Goal: Register for event/course

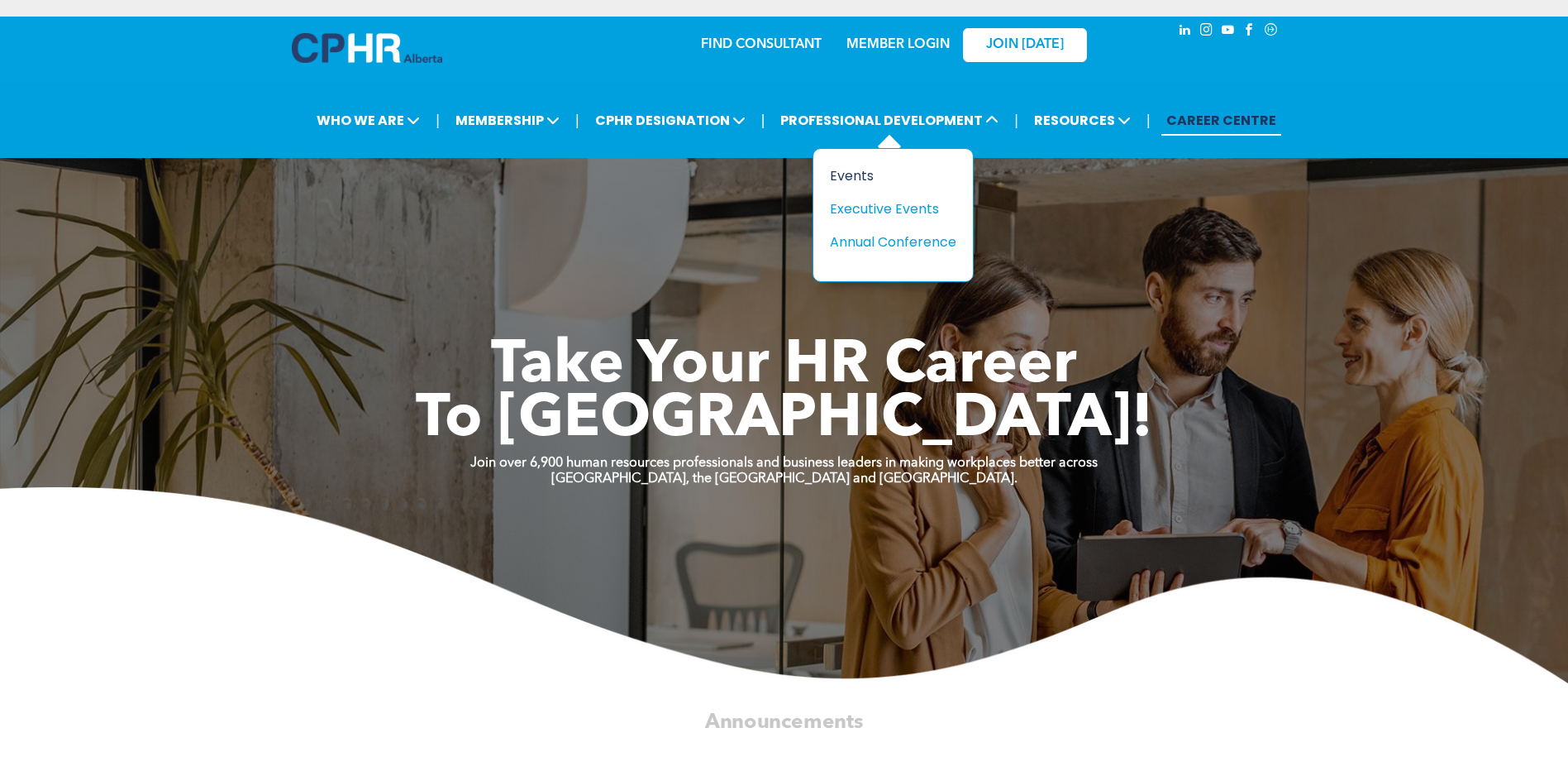
click at [864, 173] on div "Events" at bounding box center [887, 175] width 114 height 21
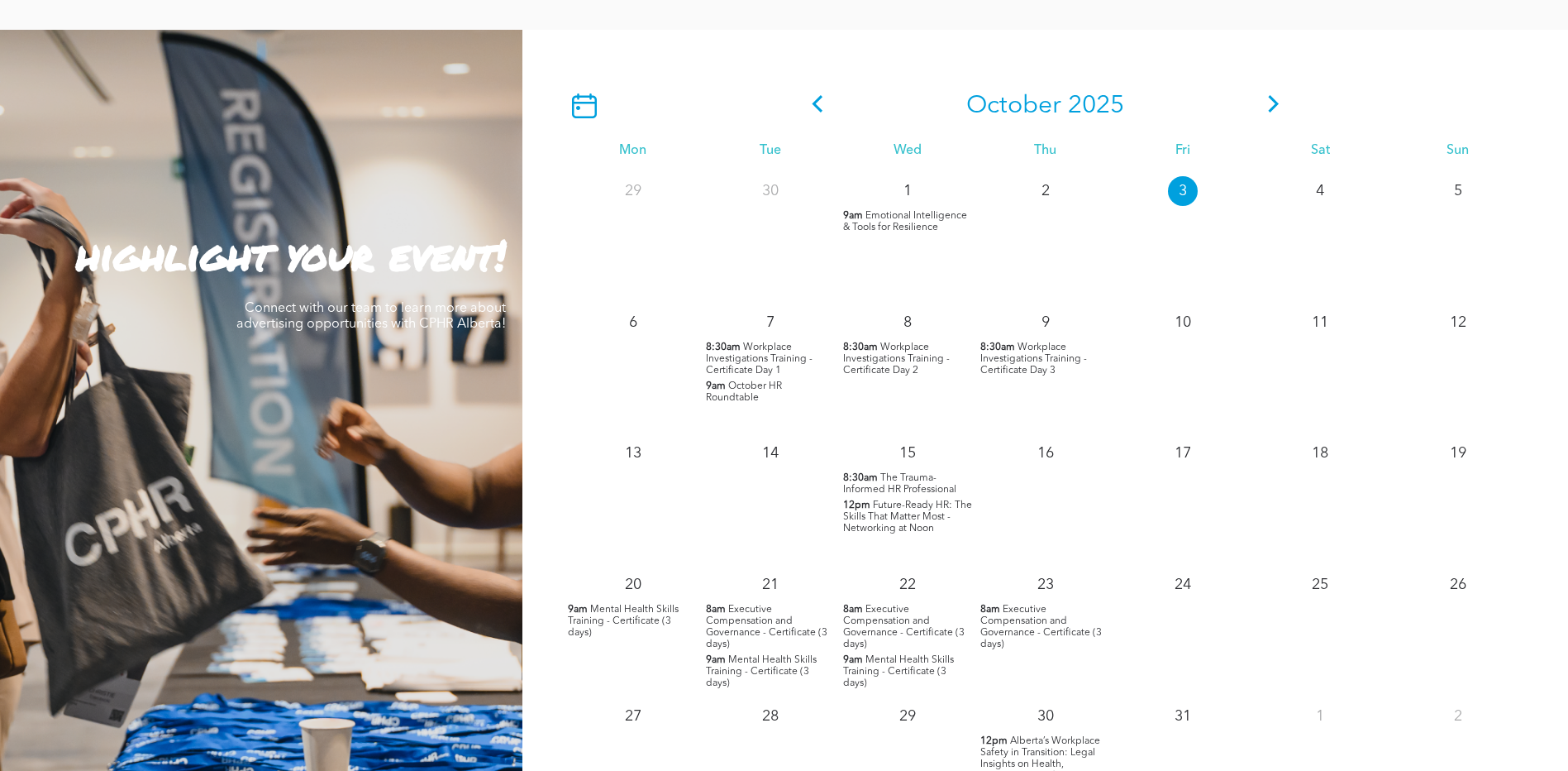
scroll to position [1488, 0]
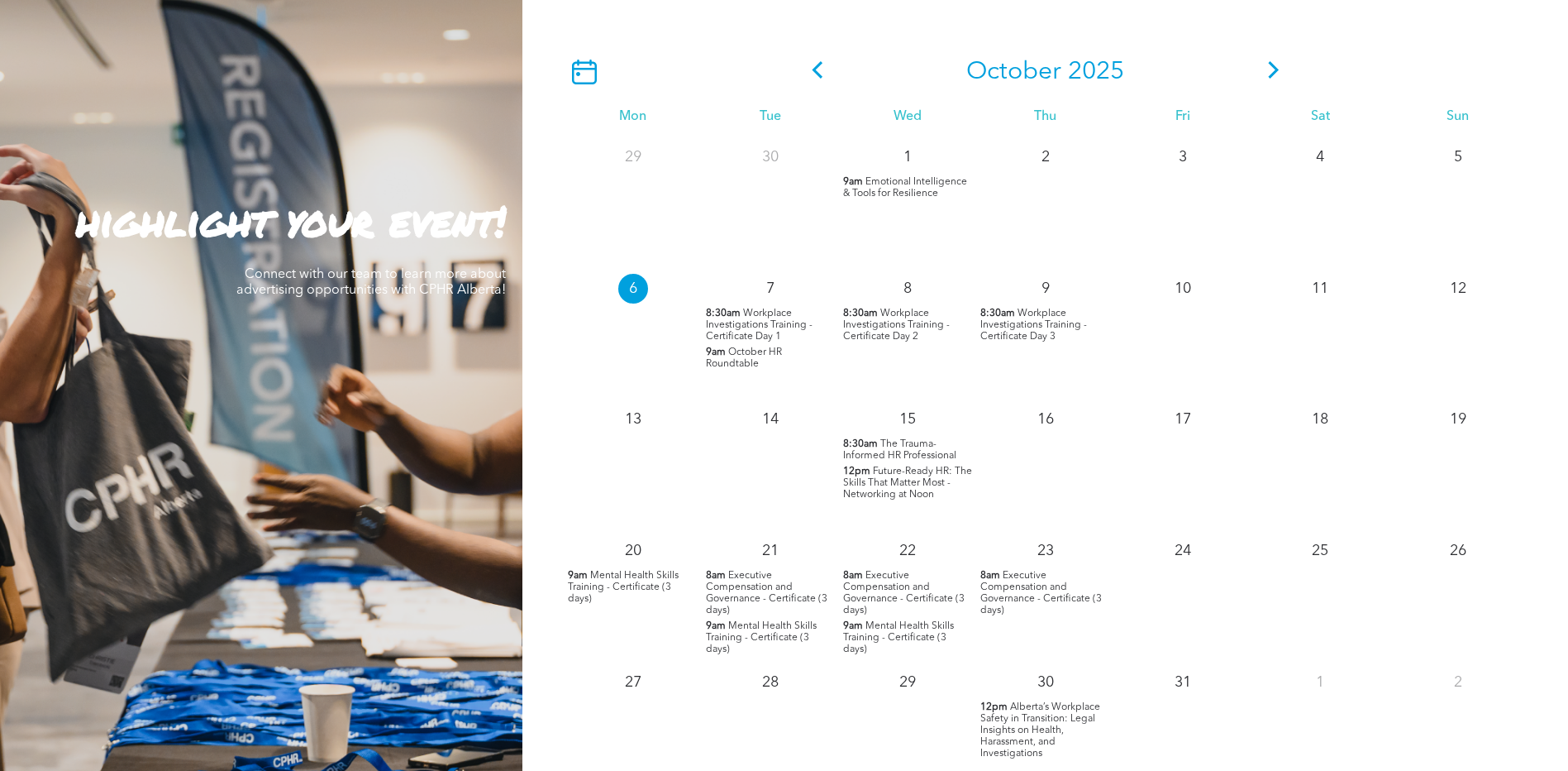
click at [741, 358] on span "October HR Roundtable" at bounding box center [744, 358] width 76 height 22
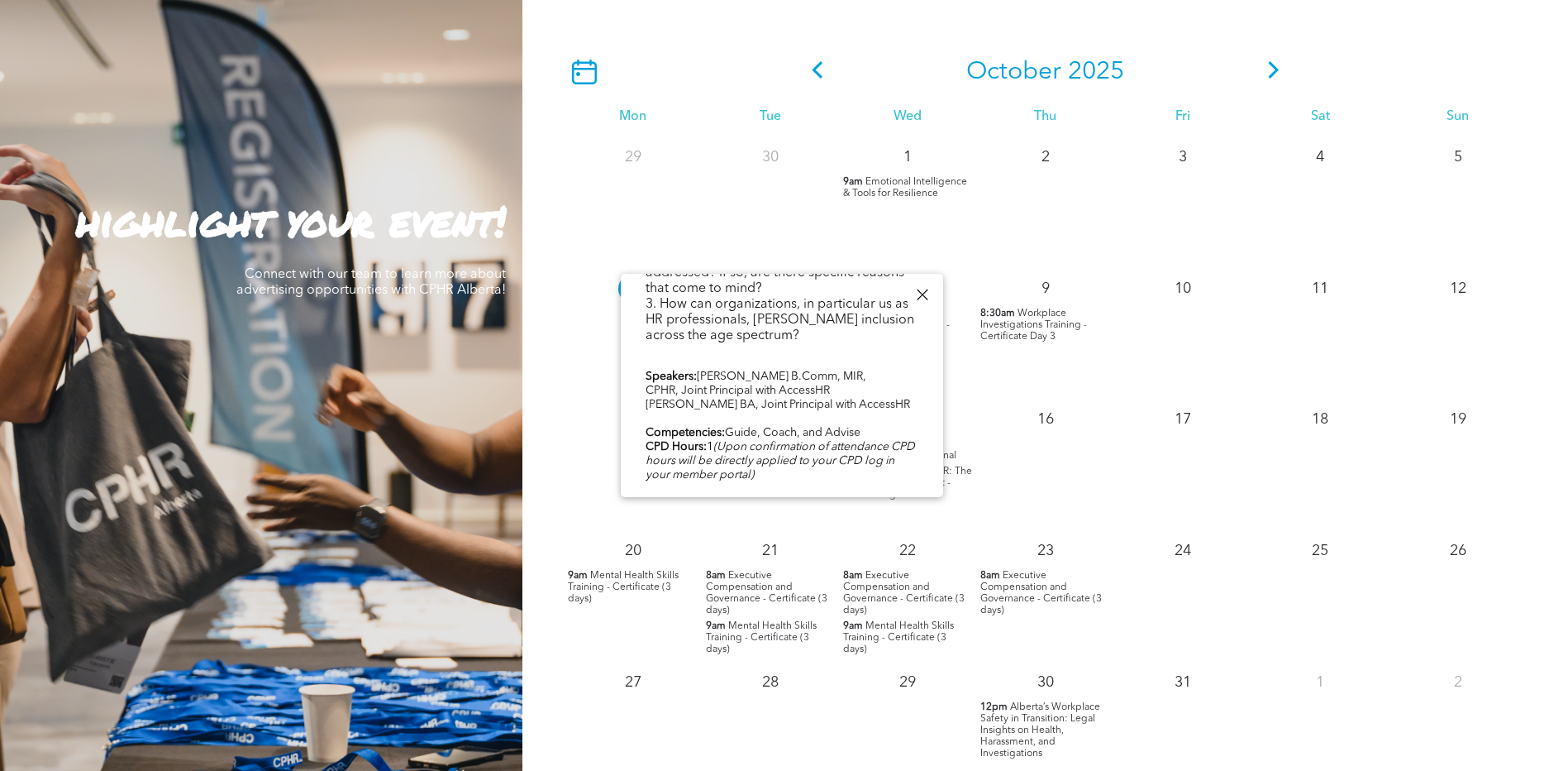
scroll to position [515, 0]
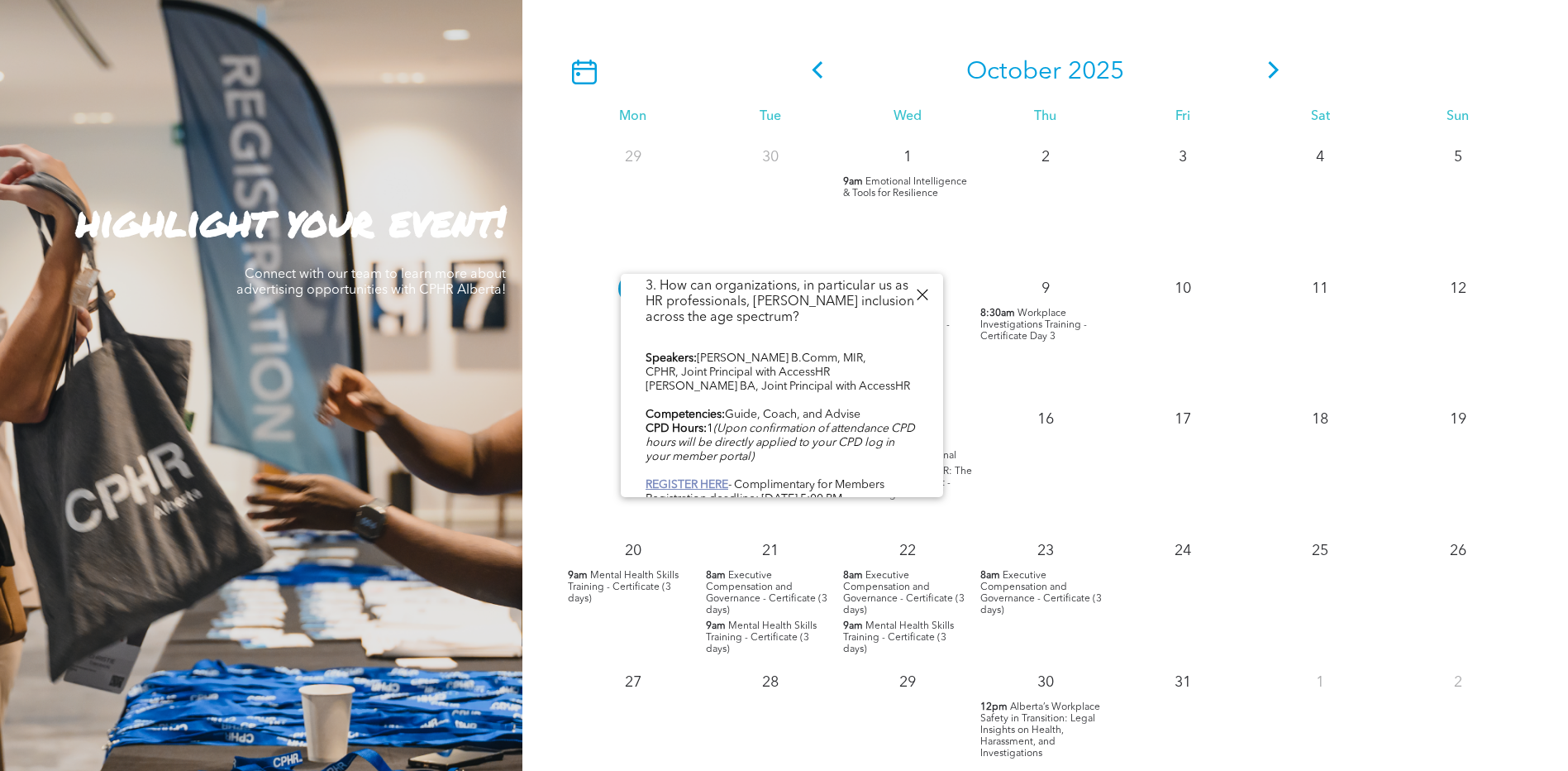
click at [685, 478] on b "REGISTER HERE" at bounding box center [687, 484] width 83 height 12
click at [700, 478] on b "REGISTER HERE" at bounding box center [687, 484] width 83 height 12
click at [719, 478] on b "REGISTER HERE" at bounding box center [687, 484] width 83 height 12
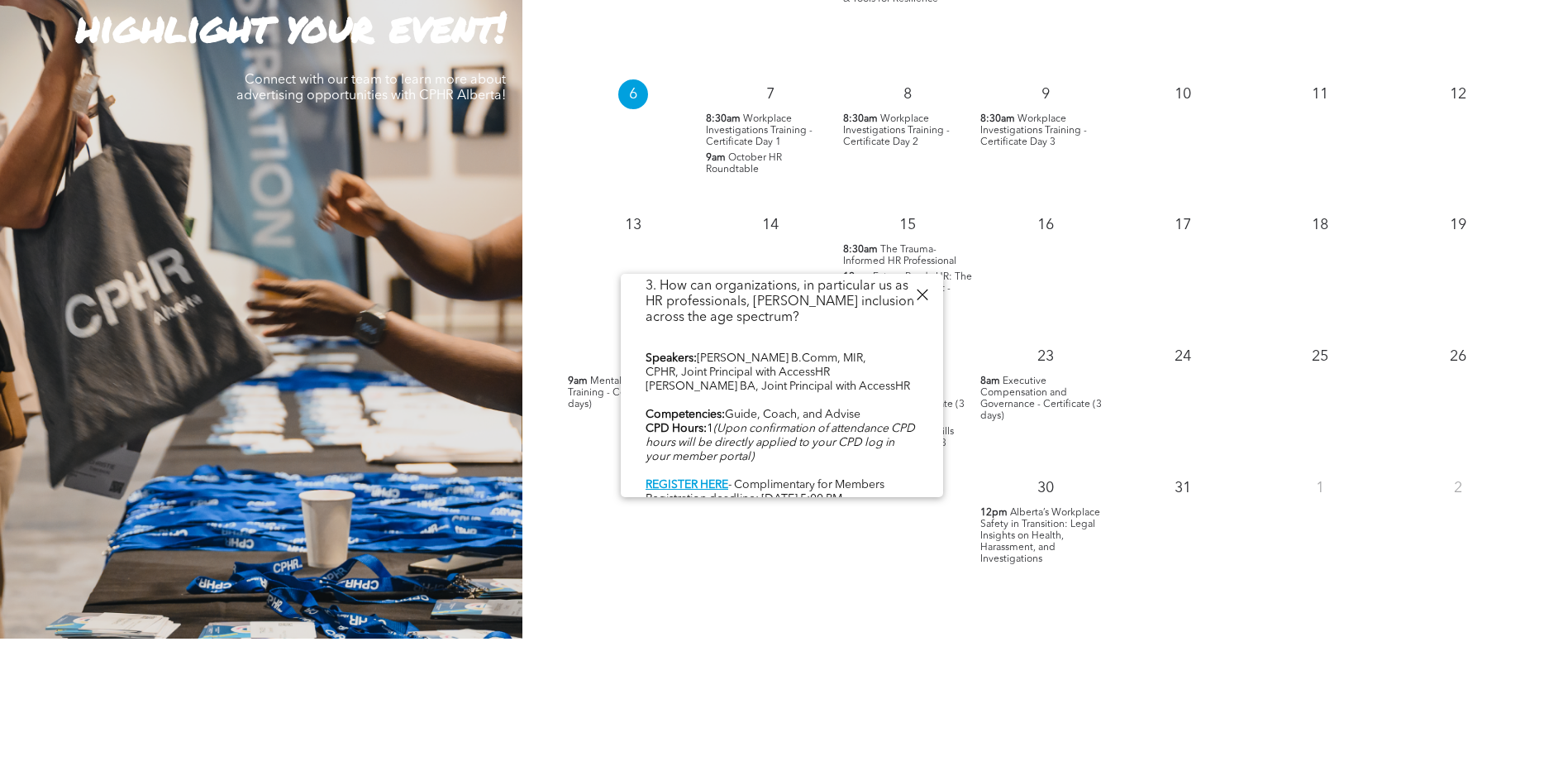
scroll to position [1737, 0]
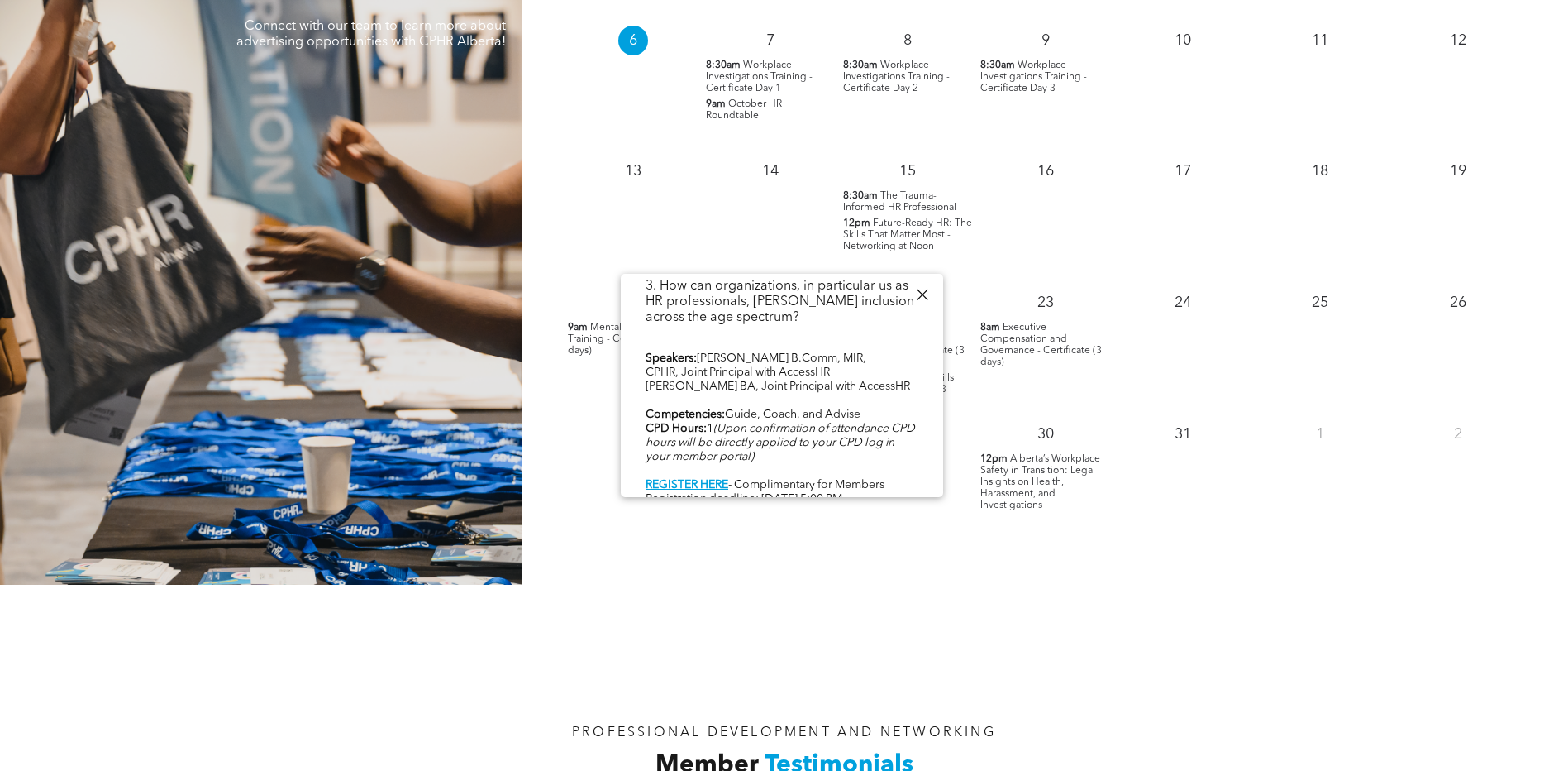
click at [1047, 574] on div "October 2025 Mon Tue Wed Thu Fri Sat Sun 29 30 1 9am Emotional Intelligence & T…" at bounding box center [1045, 165] width 1046 height 837
click at [925, 292] on div at bounding box center [921, 295] width 22 height 23
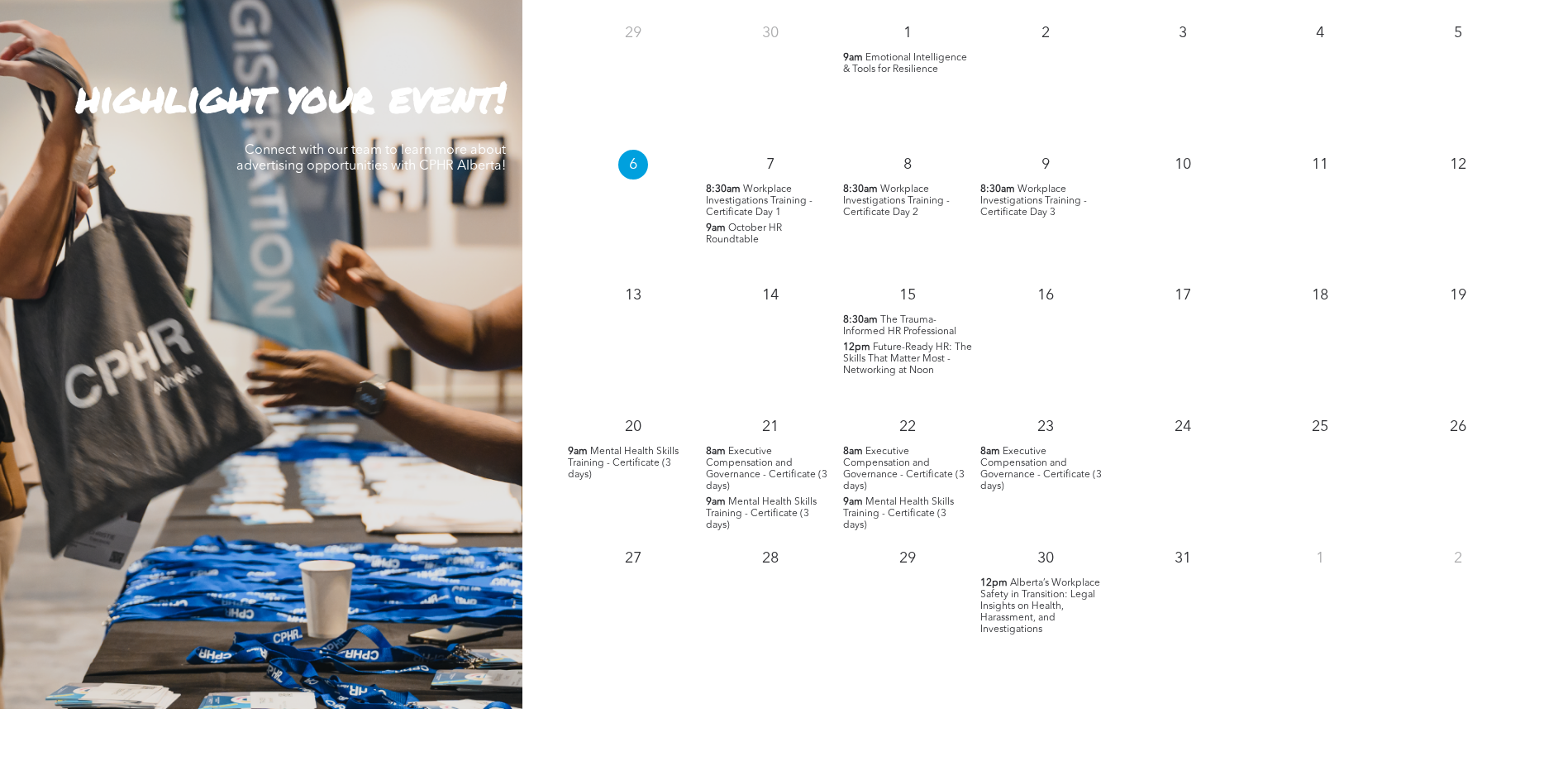
scroll to position [1587, 0]
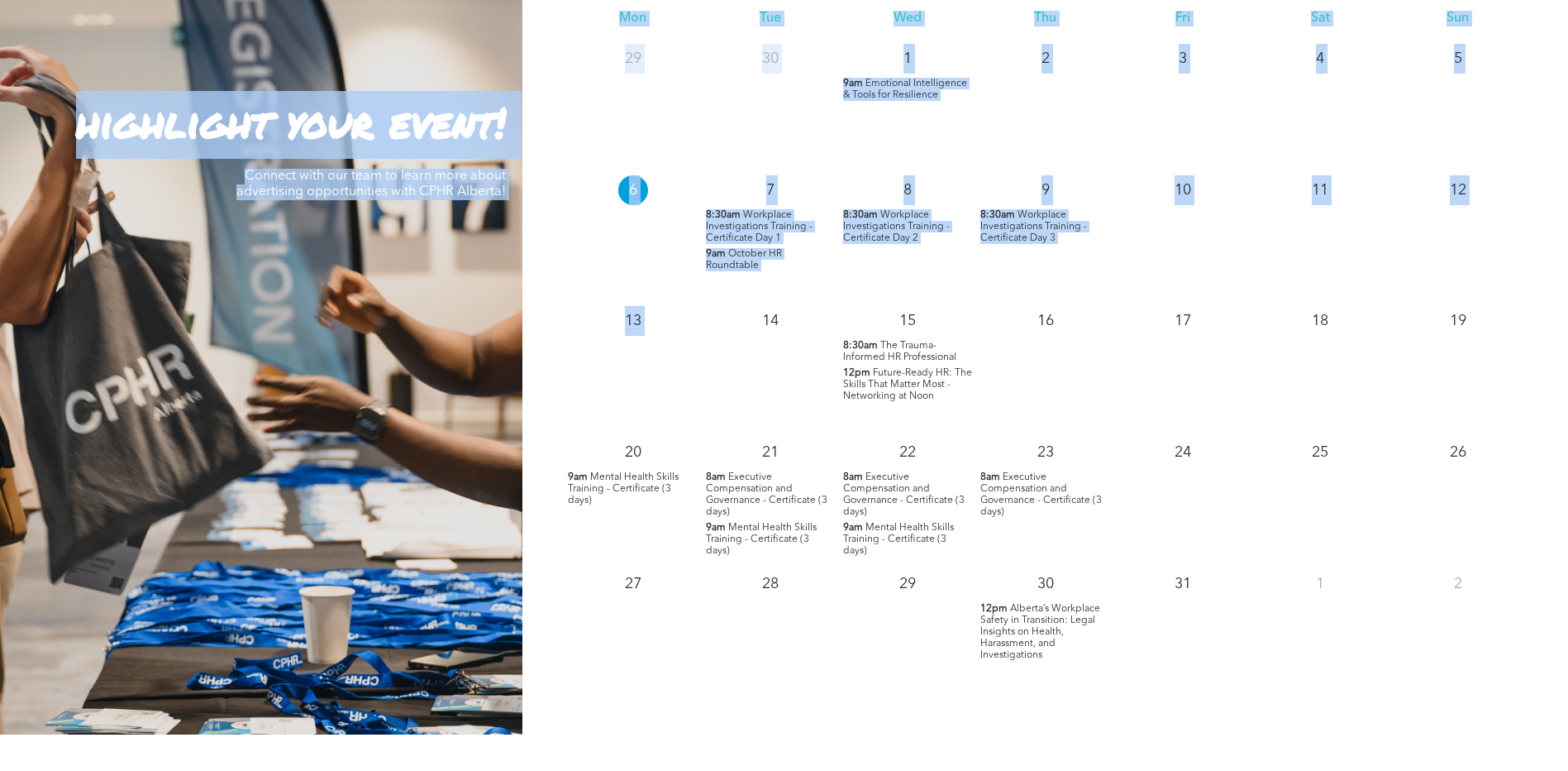
drag, startPoint x: 744, startPoint y: 253, endPoint x: 507, endPoint y: 296, distance: 240.9
click at [507, 296] on div "highlight your event! Connect with our team to learn more about advertising opp…" at bounding box center [784, 315] width 1568 height 837
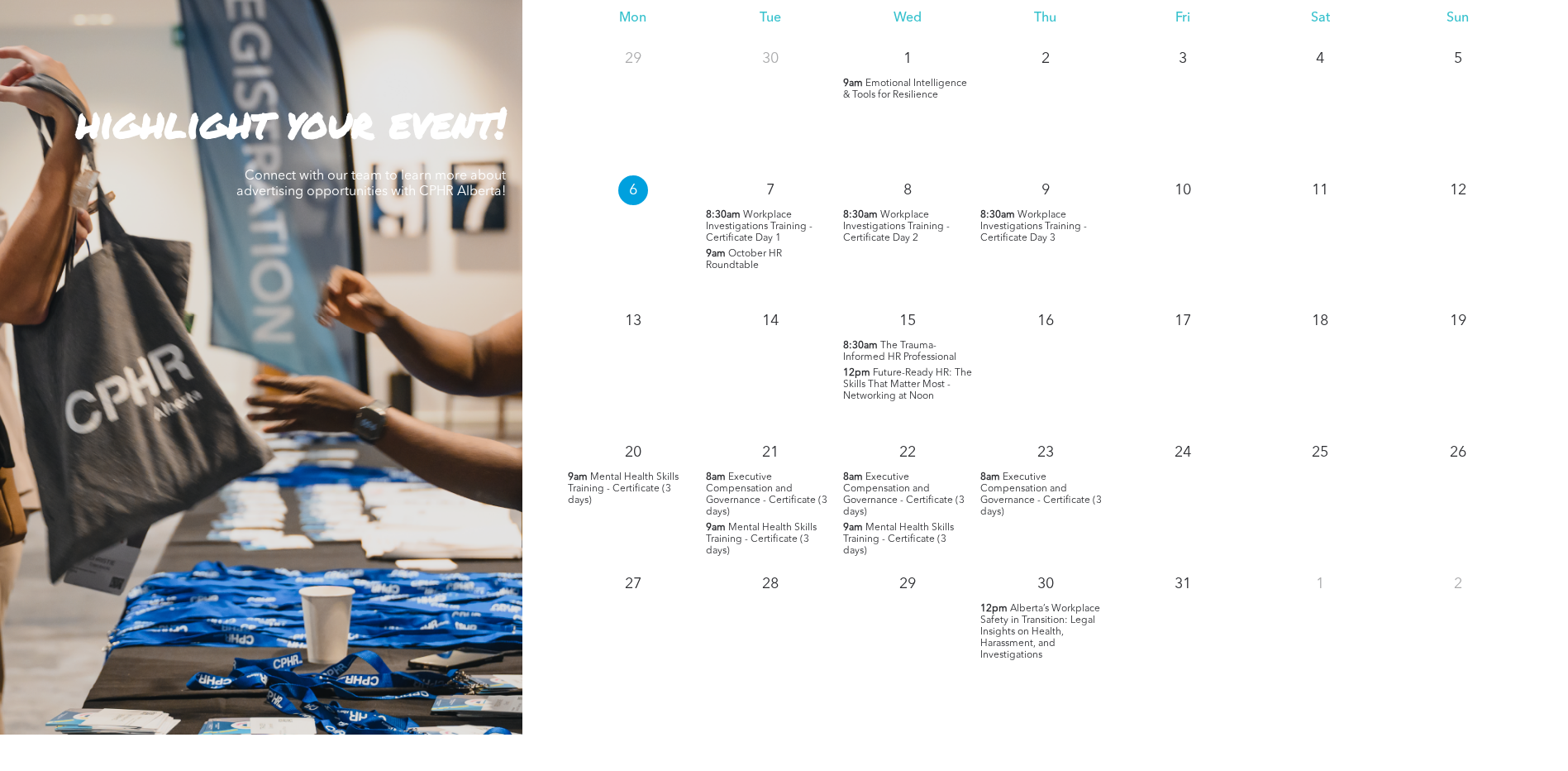
click at [722, 680] on div "28" at bounding box center [771, 628] width 137 height 131
click at [889, 386] on span "Future-Ready HR: The Skills That Matter Most - Networking at Noon" at bounding box center [908, 385] width 129 height 33
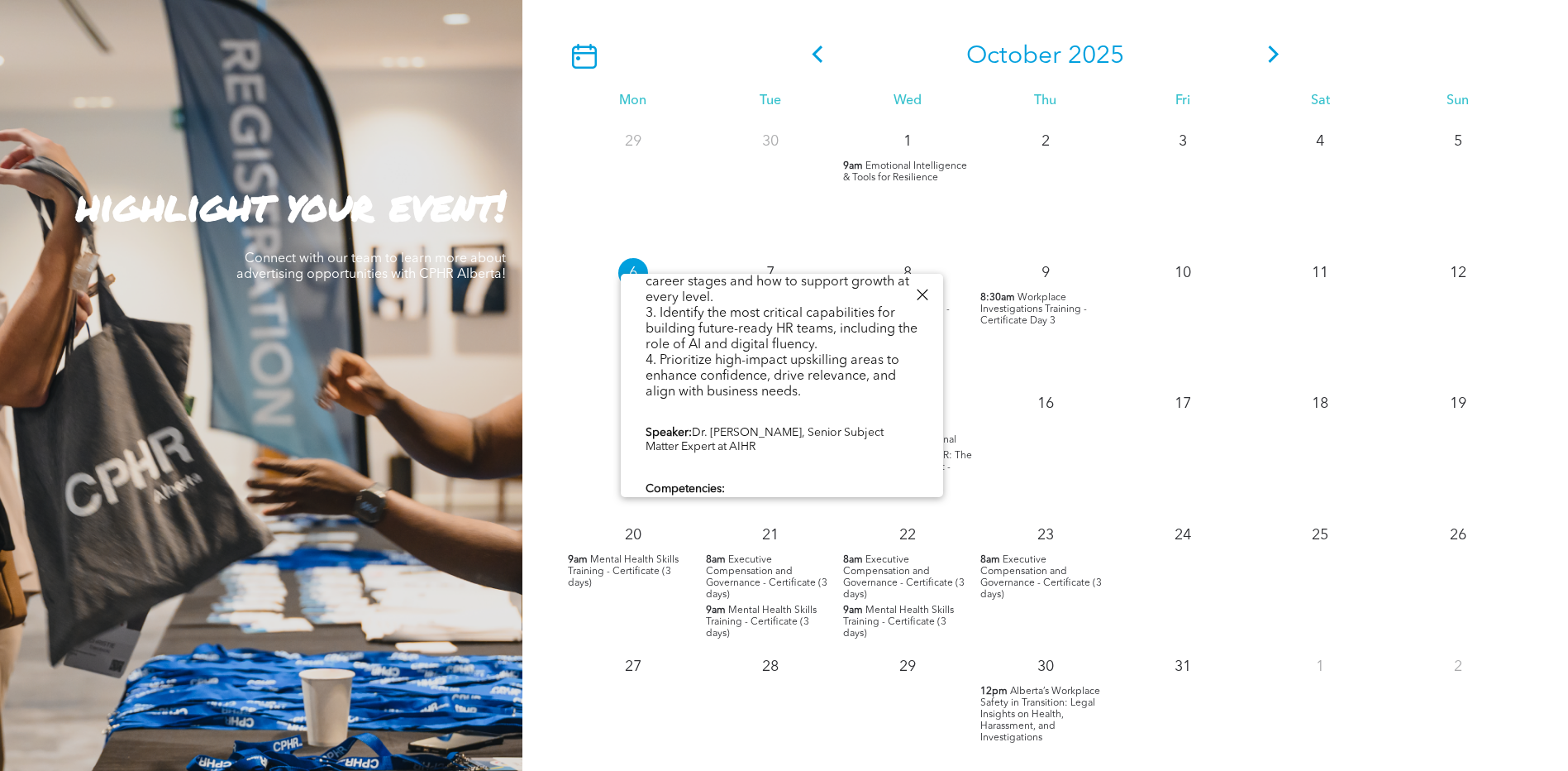
scroll to position [515, 0]
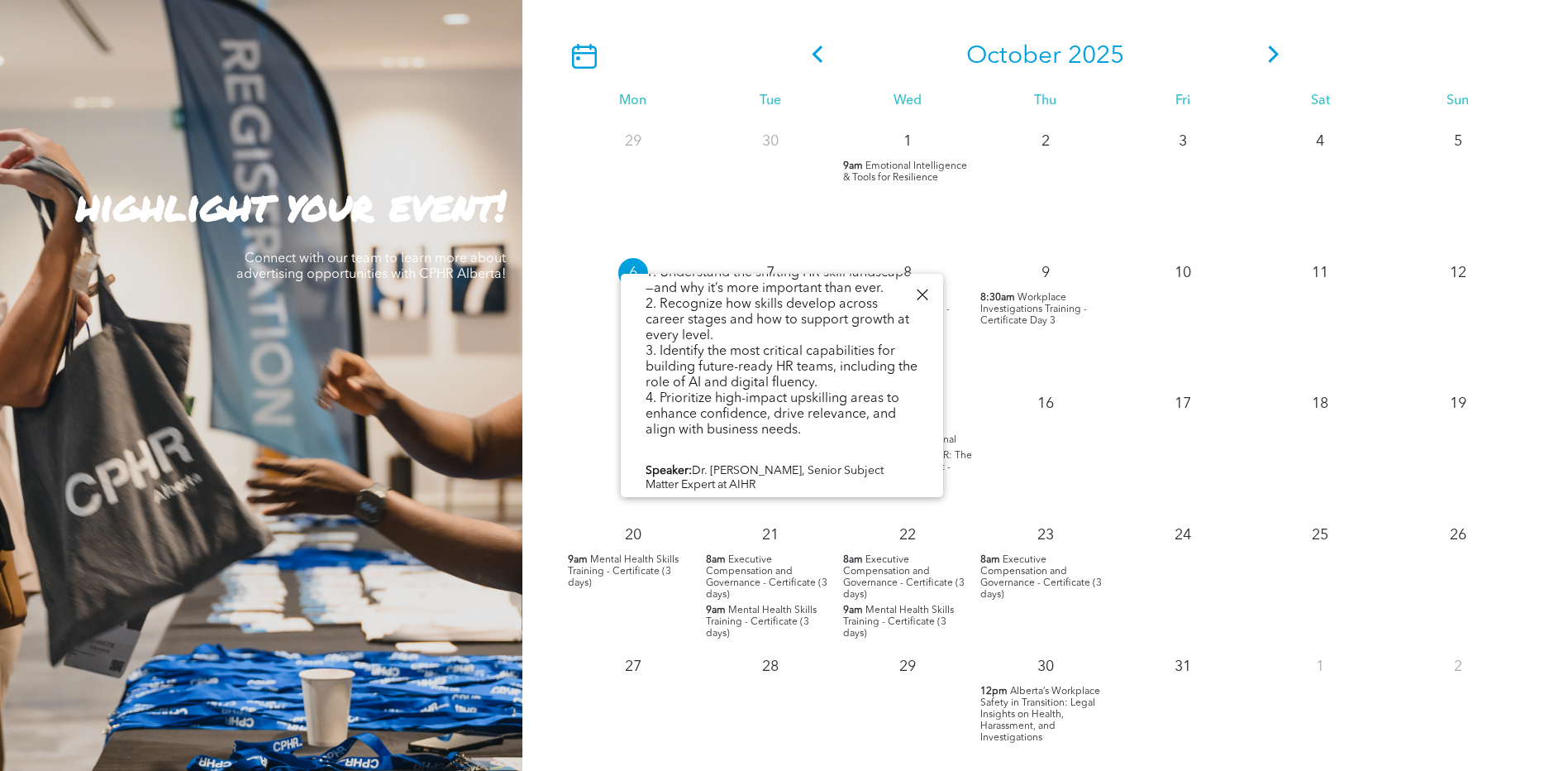
click at [923, 294] on div at bounding box center [921, 295] width 22 height 23
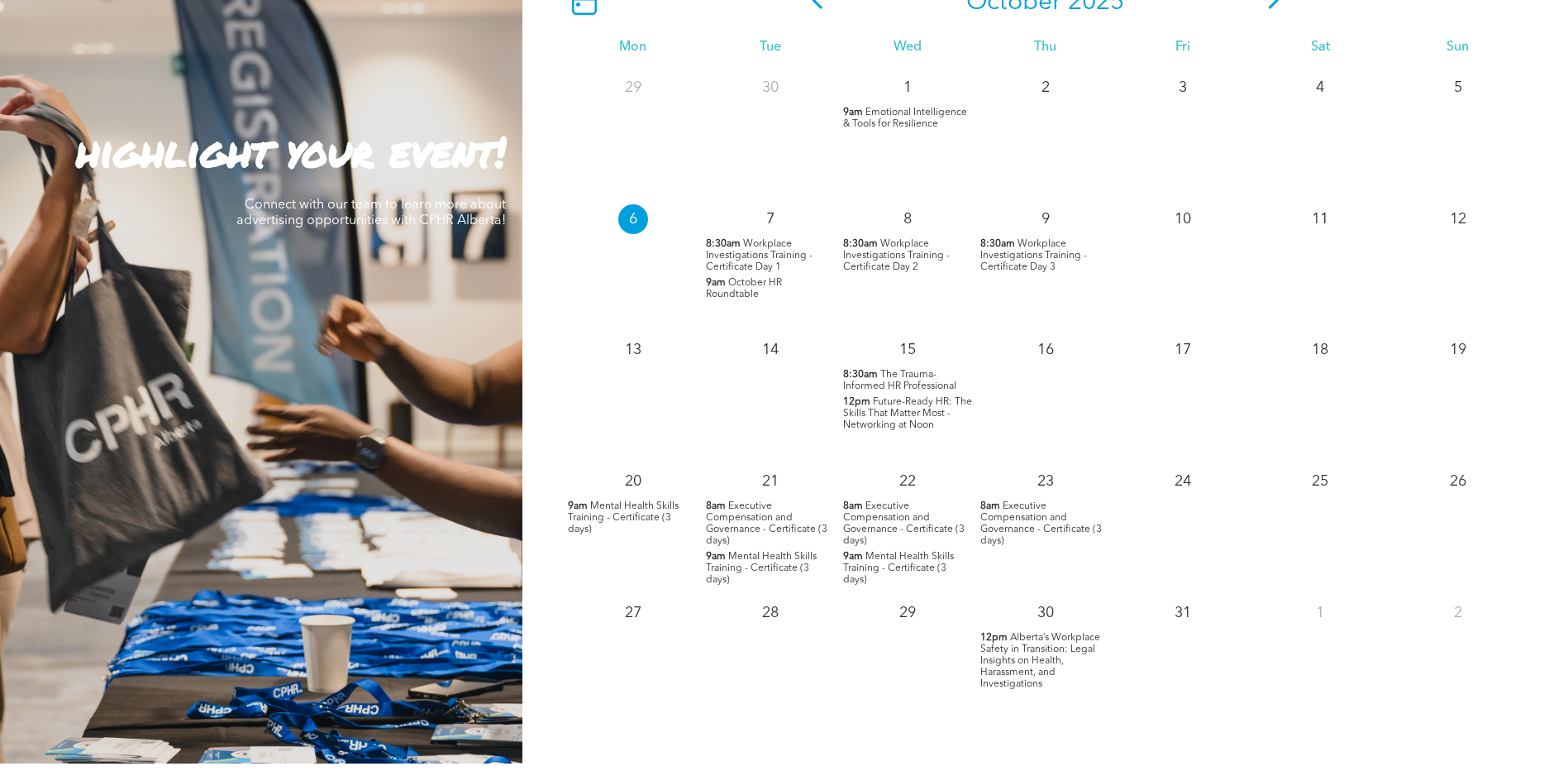
scroll to position [1587, 0]
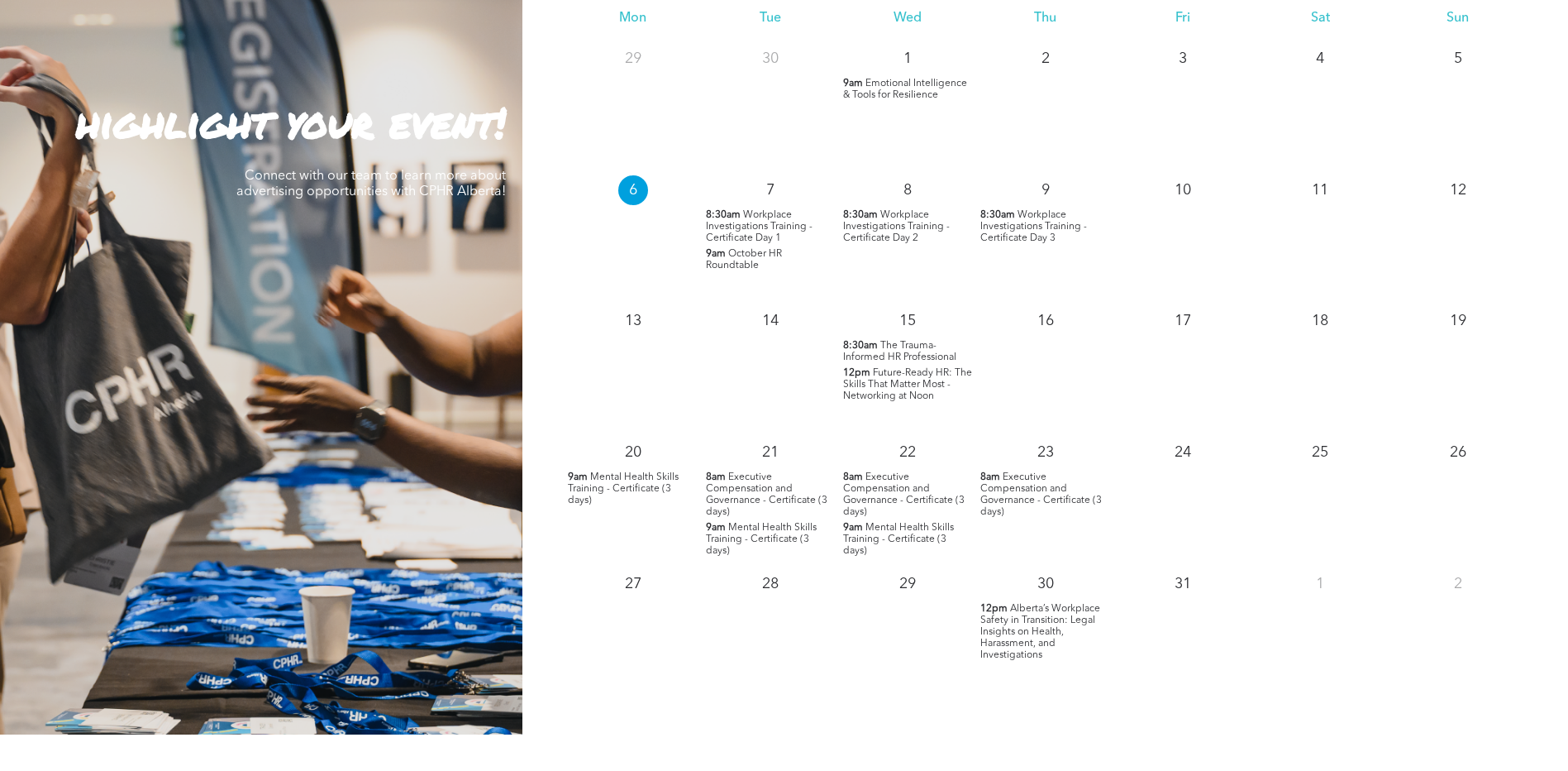
click at [1034, 636] on span "Alberta’s Workplace Safety in Transition: Legal Insights on Health, Harassment,…" at bounding box center [1040, 631] width 120 height 56
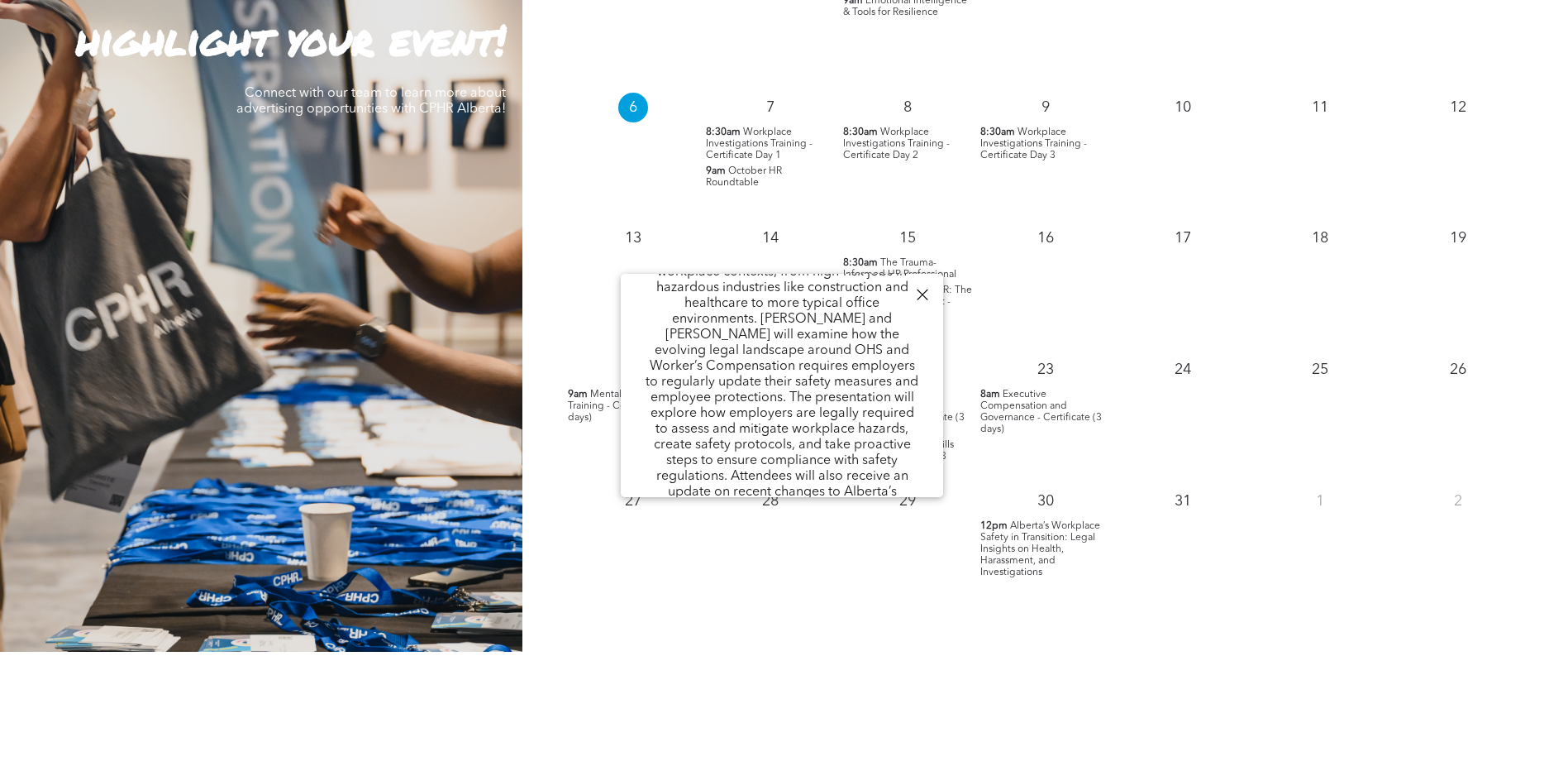
scroll to position [0, 0]
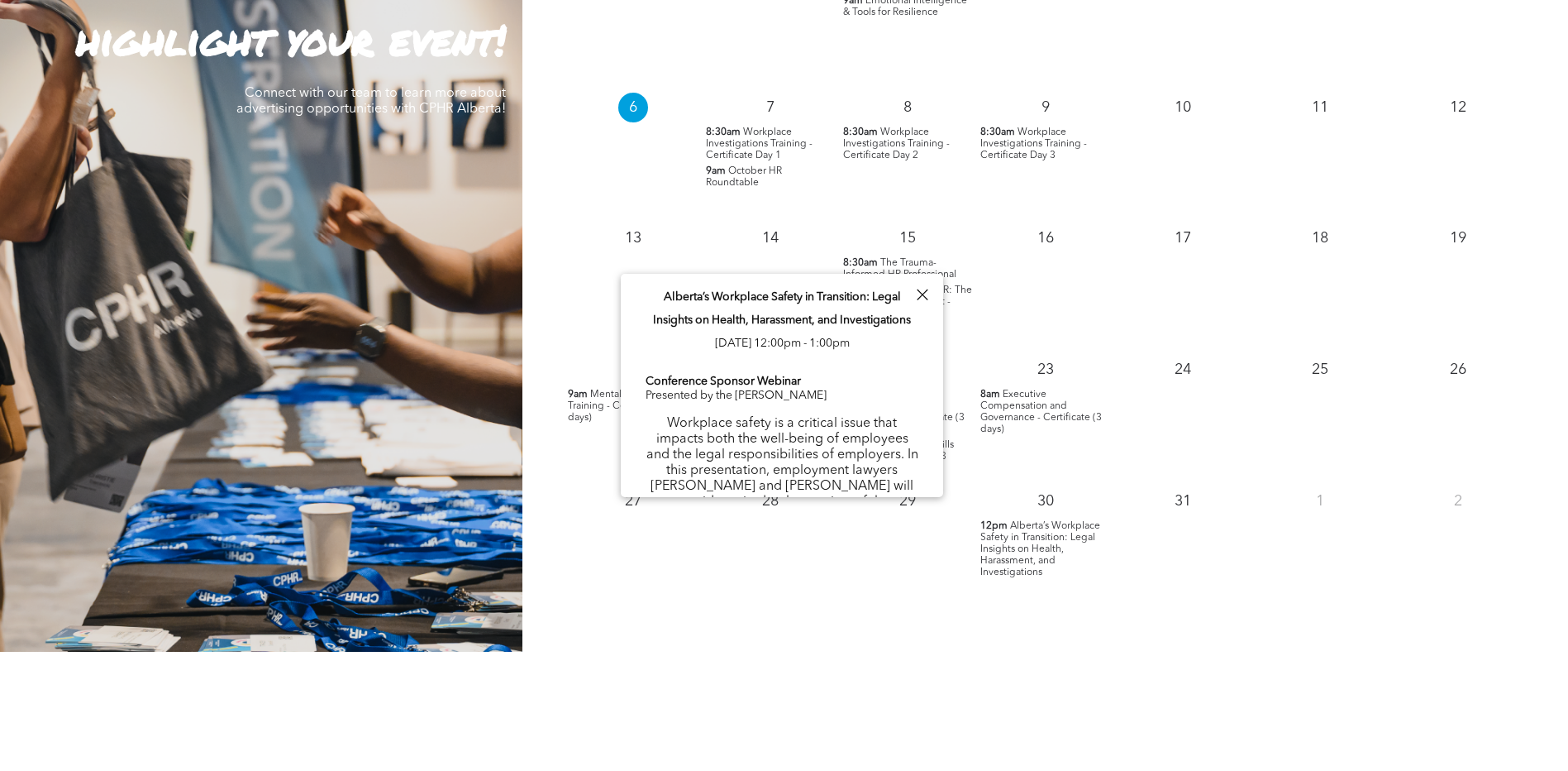
click at [830, 662] on div "PROFESSIONAL DEVELOPMENT AND NETWORKING Member Testimonials" at bounding box center [784, 765] width 1568 height 228
click at [837, 614] on div "October 2025 Mon Tue Wed Thu Fri Sat Sun 29 30 1 9am Emotional Intelligence & T…" at bounding box center [1045, 233] width 1046 height 837
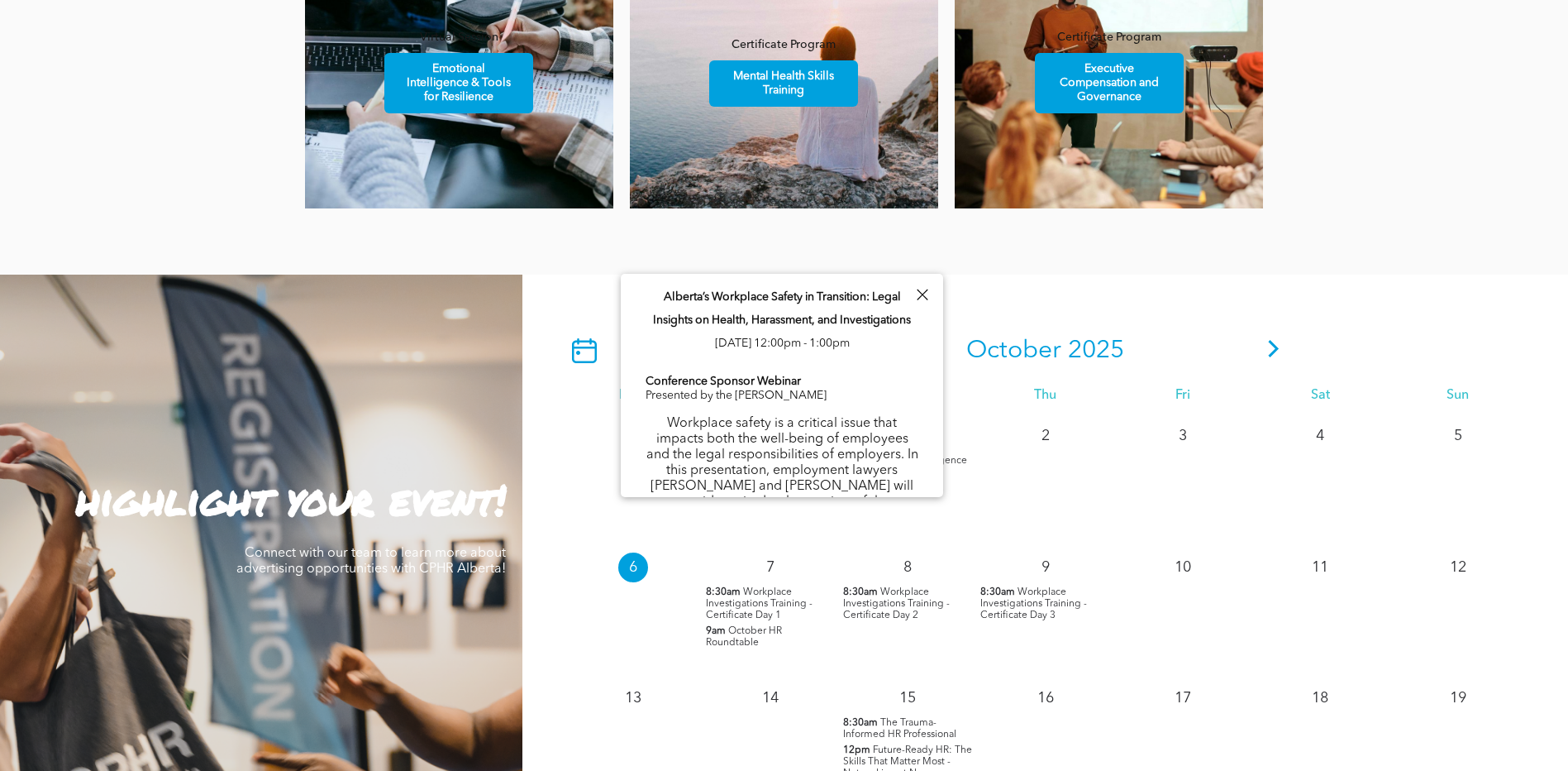
scroll to position [1173, 0]
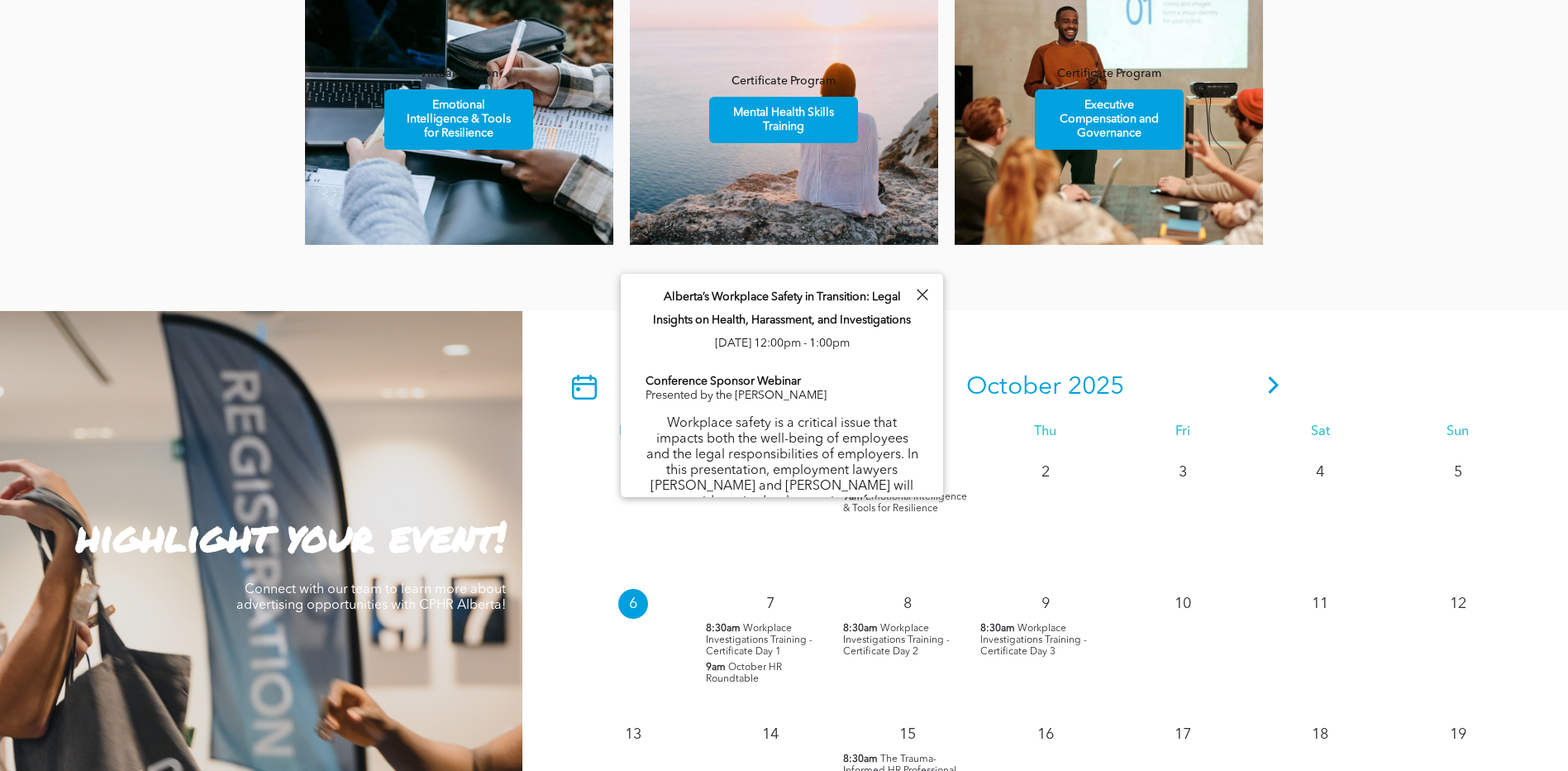
click at [918, 291] on div at bounding box center [921, 295] width 22 height 23
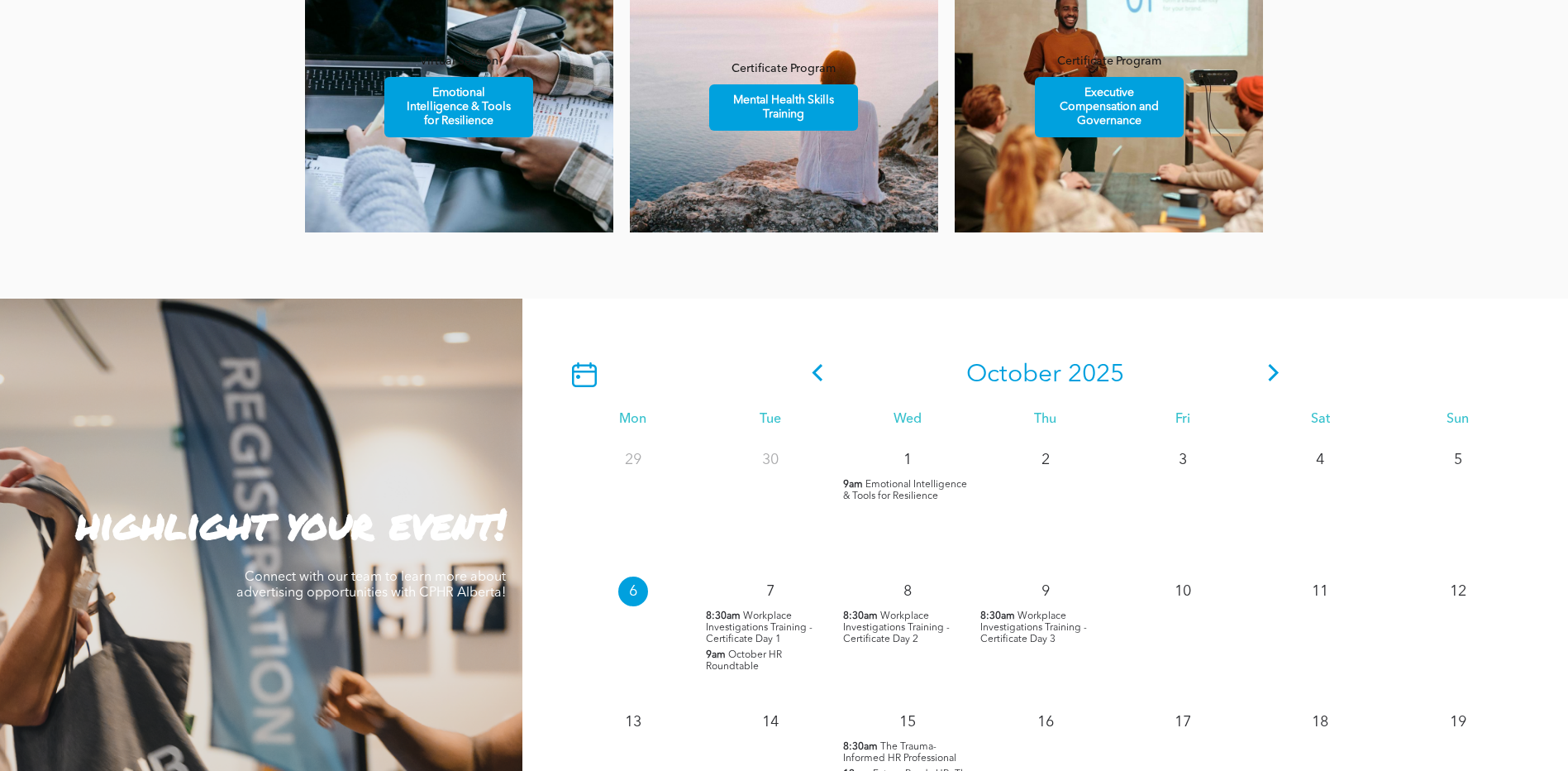
scroll to position [1338, 0]
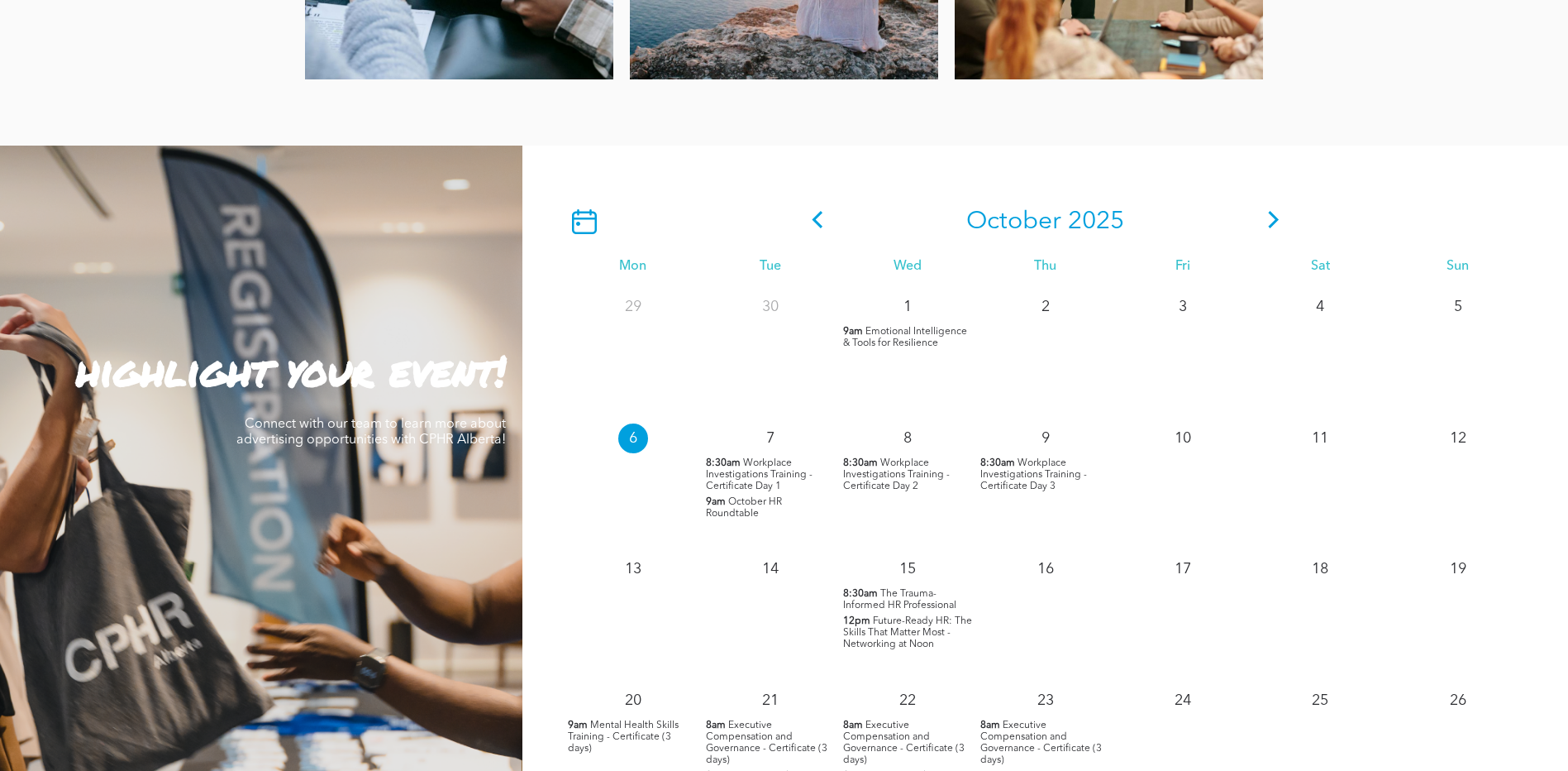
click at [577, 212] on icon at bounding box center [584, 221] width 24 height 24
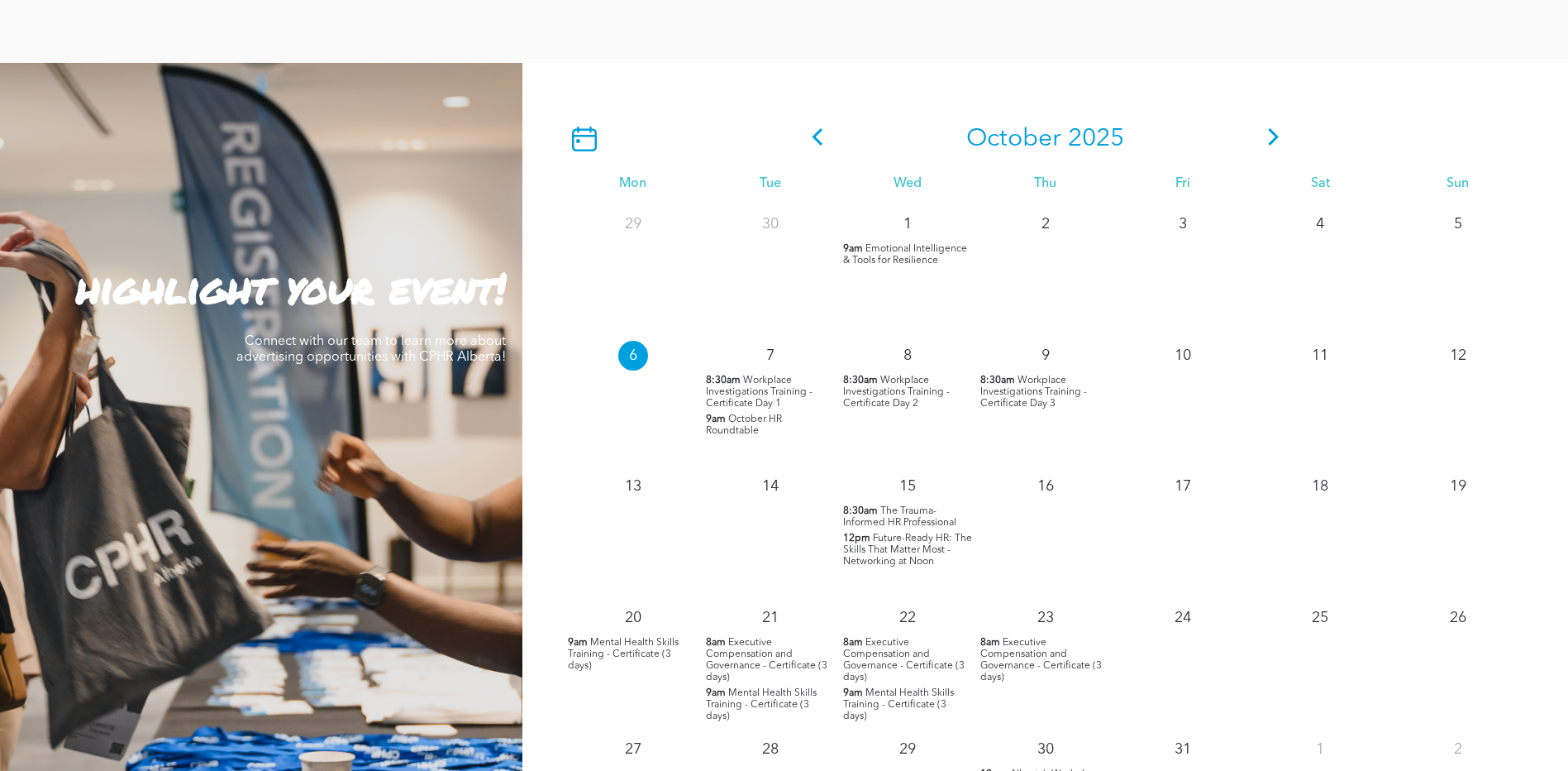
click at [739, 431] on span "October HR Roundtable" at bounding box center [744, 425] width 76 height 22
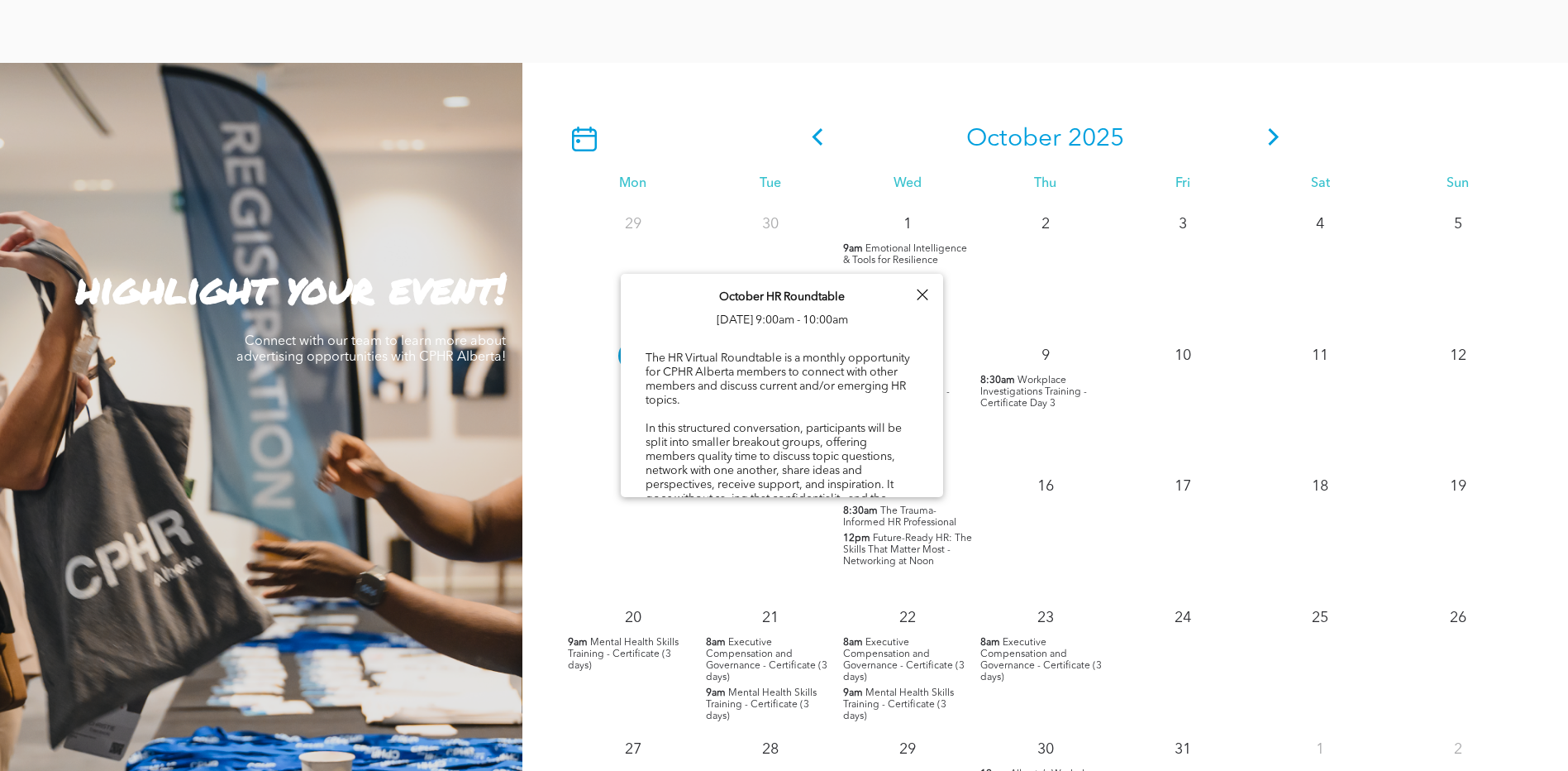
scroll to position [515, 0]
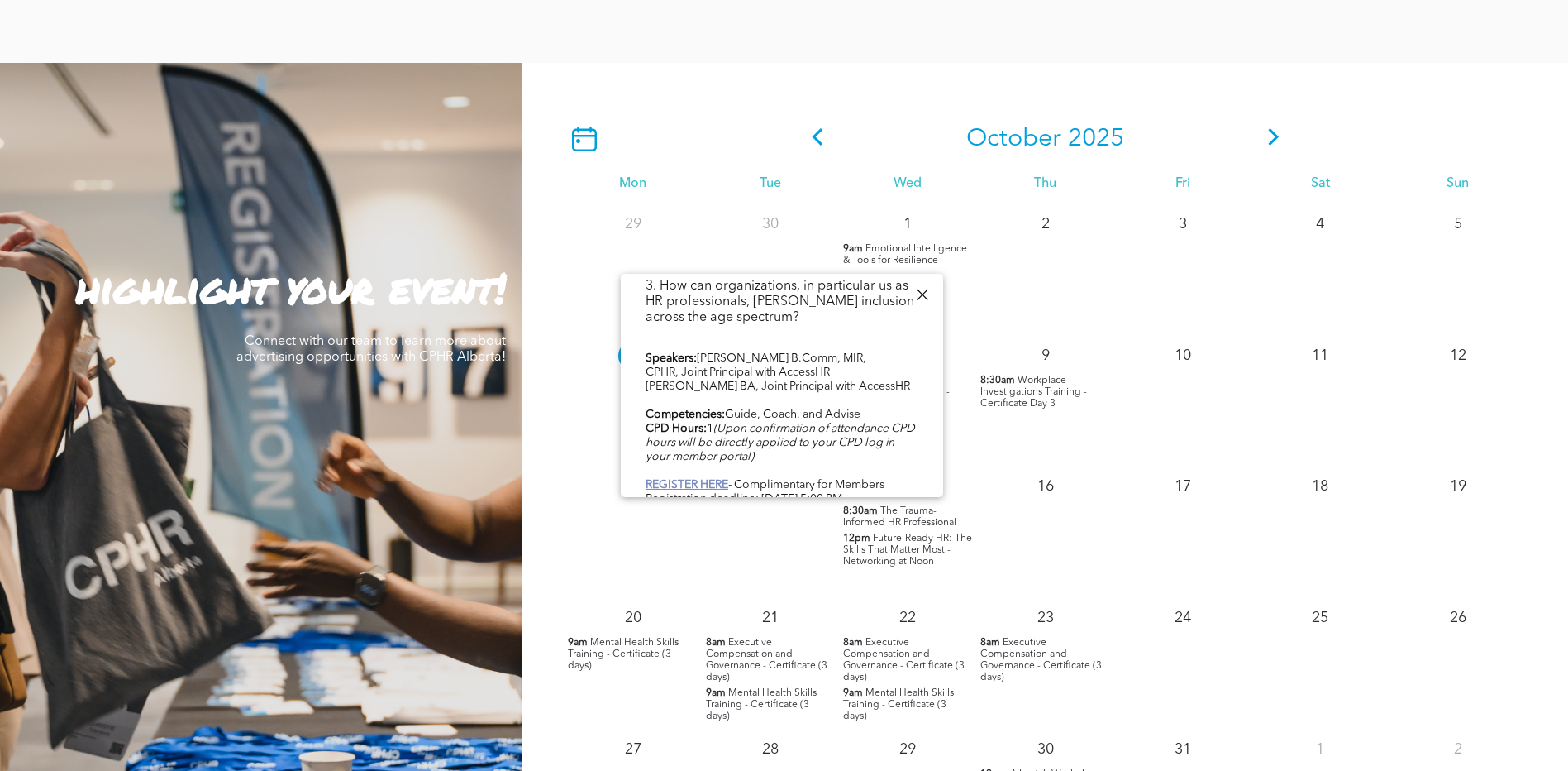
click at [716, 478] on b "REGISTER HERE" at bounding box center [687, 484] width 83 height 12
click at [868, 66] on div "October 2025 Mon Tue Wed Thu Fri Sat Sun 29 30 1 9am Emotional Intelligence & T…" at bounding box center [1045, 480] width 1046 height 837
click at [918, 301] on div at bounding box center [921, 295] width 22 height 23
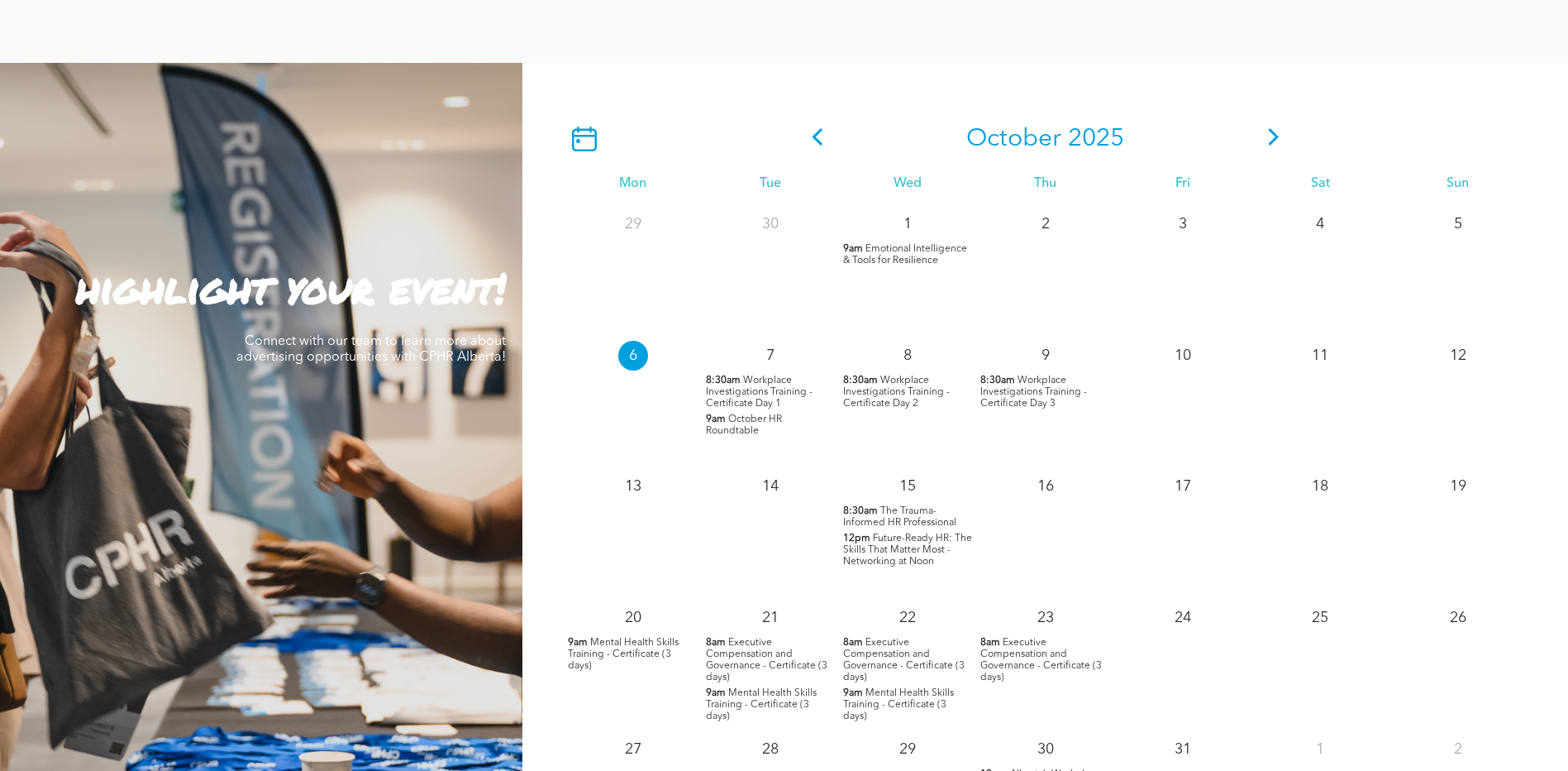
click at [943, 559] on p "12pm Future-Ready HR: The Skills That Matter Most - Networking at Noon" at bounding box center [908, 549] width 129 height 34
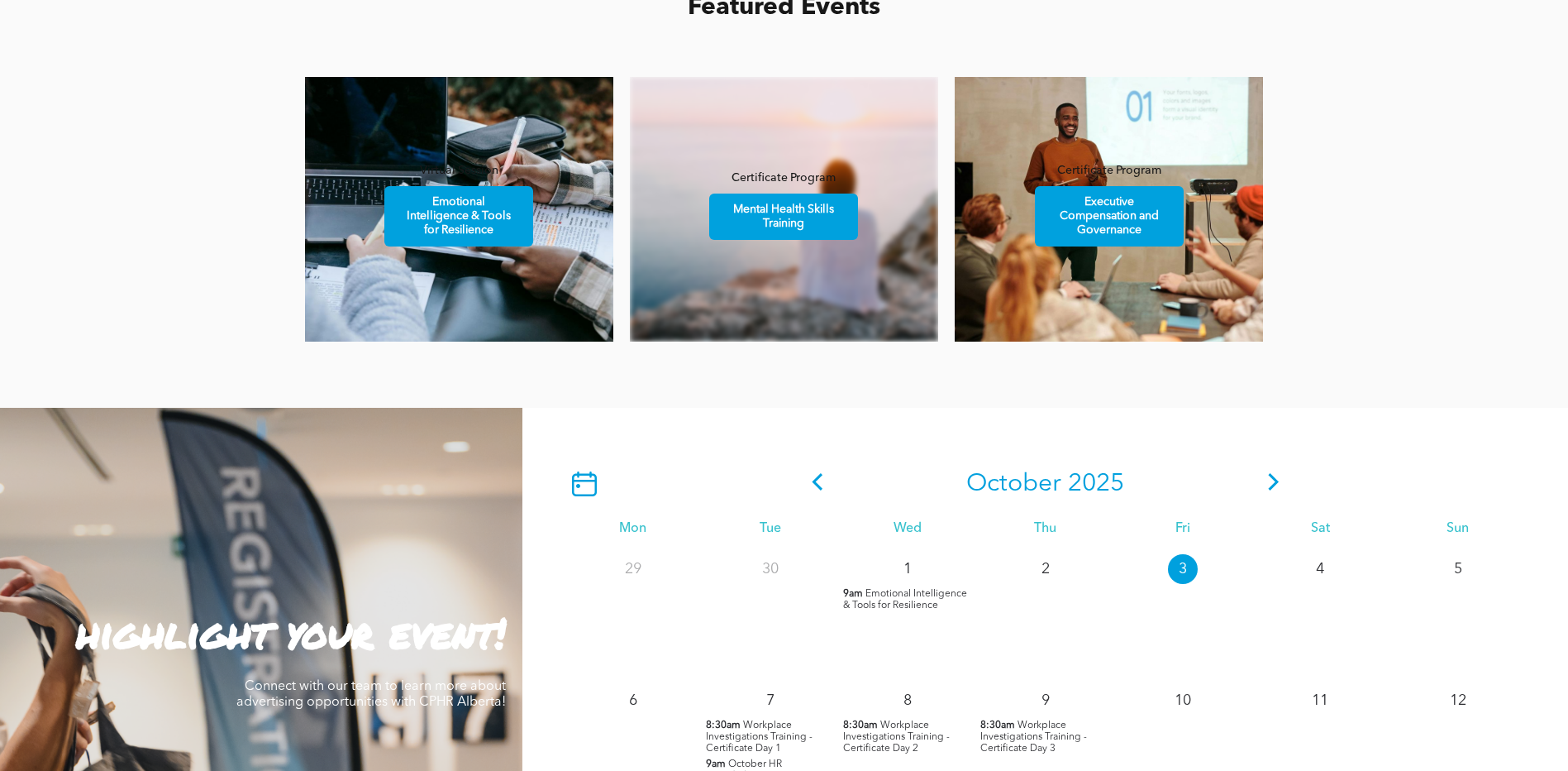
scroll to position [1157, 0]
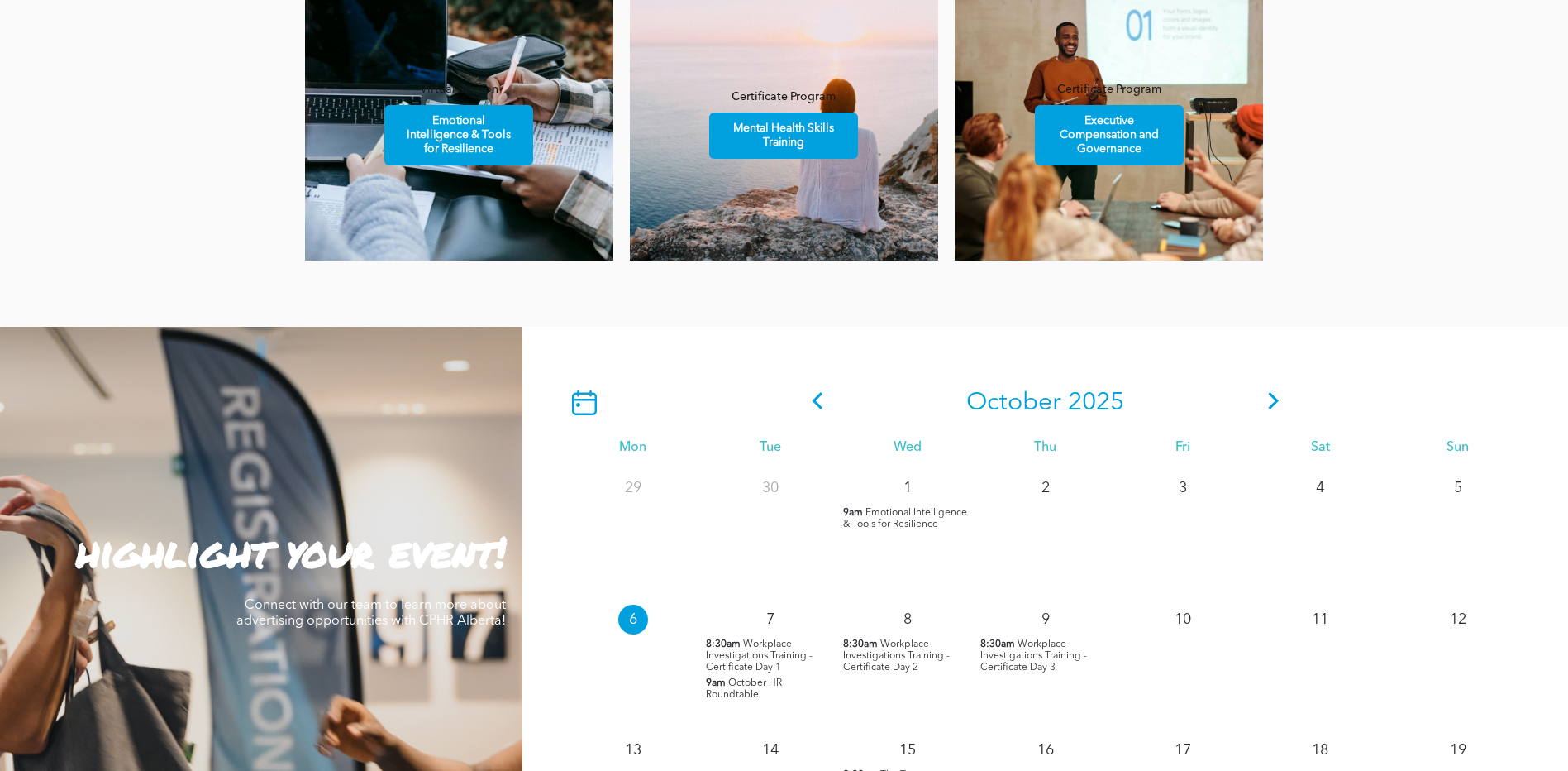
click at [744, 692] on span "October HR Roundtable" at bounding box center [744, 689] width 76 height 22
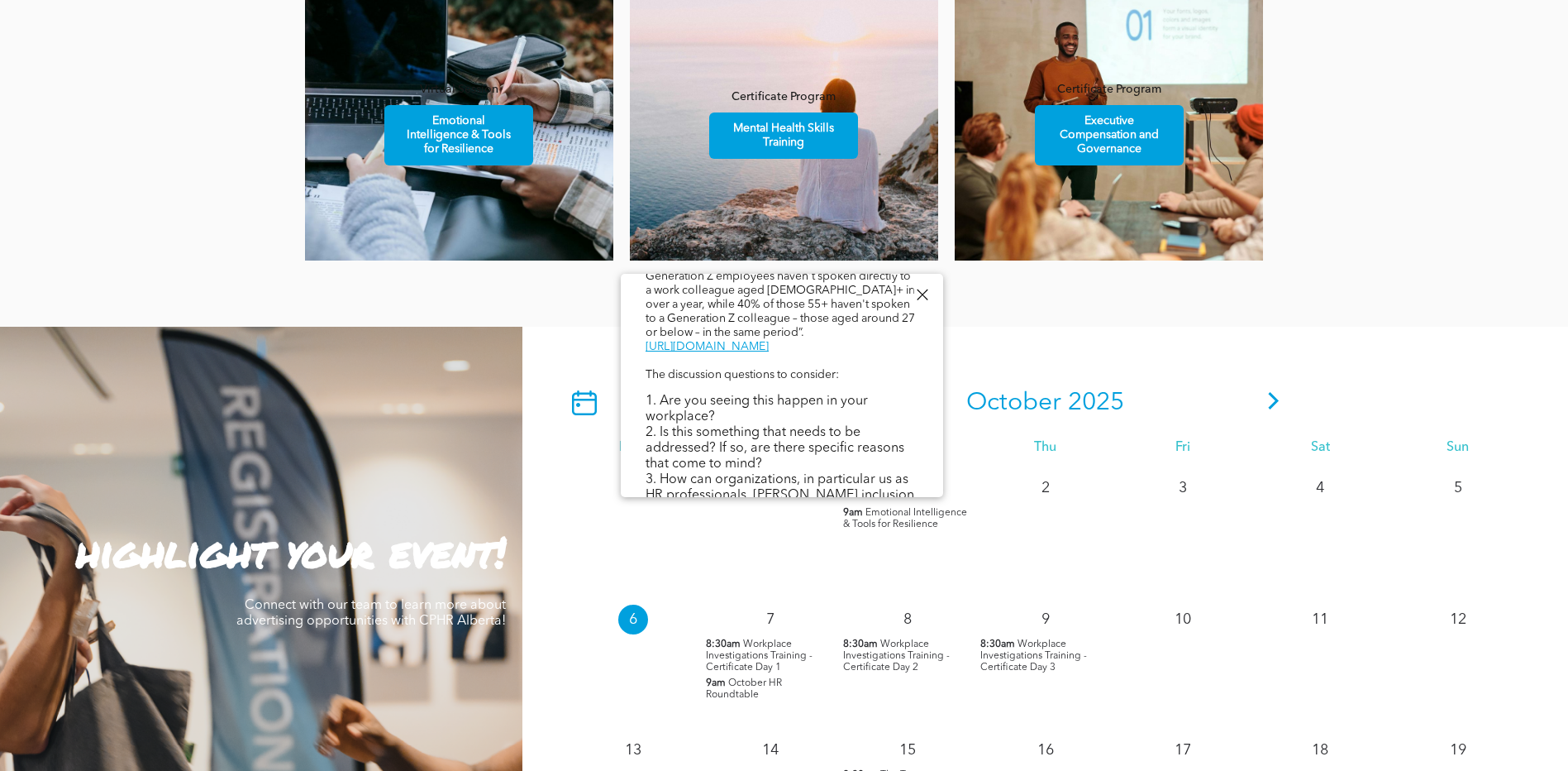
scroll to position [515, 0]
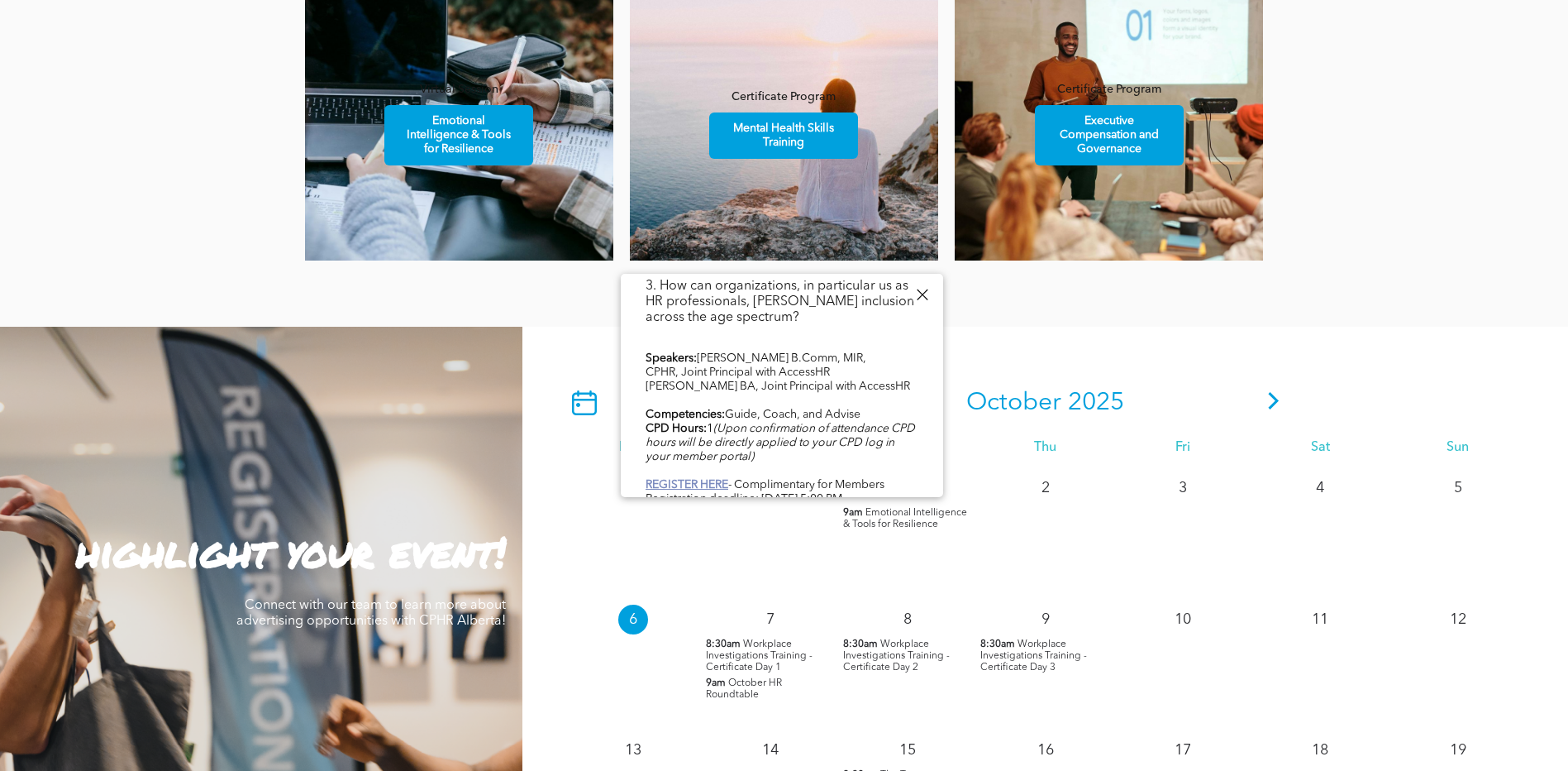
click at [681, 478] on b "REGISTER HERE" at bounding box center [687, 484] width 83 height 12
